Goal: Task Accomplishment & Management: Complete application form

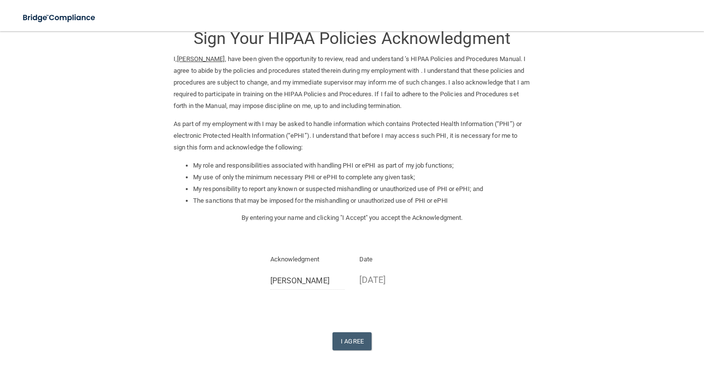
scroll to position [51, 0]
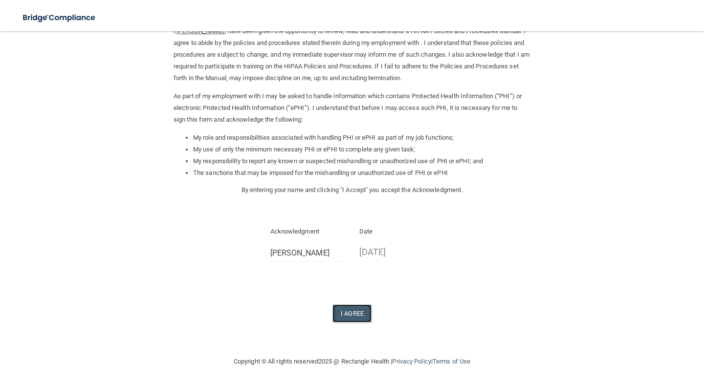
click at [358, 309] on button "I Agree" at bounding box center [351, 314] width 39 height 18
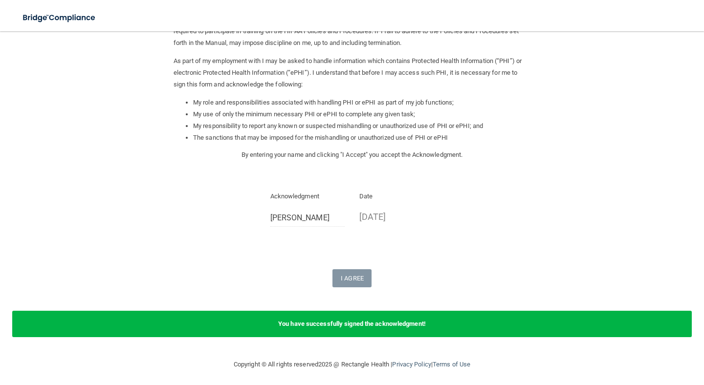
scroll to position [89, 0]
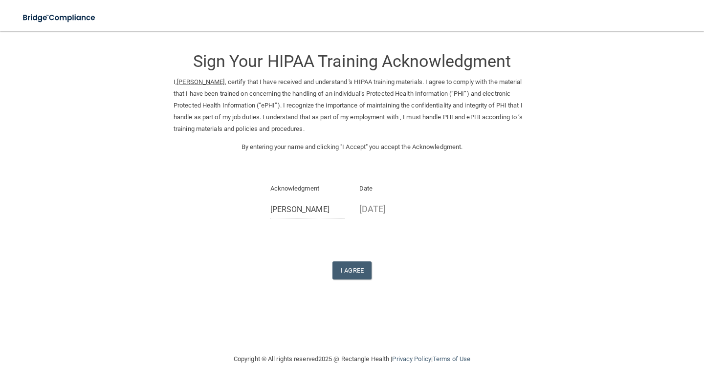
click at [591, 184] on form "Sign Your HIPAA Training Acknowledgment I, [PERSON_NAME] , certify that I have …" at bounding box center [352, 172] width 665 height 262
click at [466, 273] on div "I Agree" at bounding box center [352, 271] width 357 height 18
click at [347, 267] on button "I Agree" at bounding box center [351, 271] width 39 height 18
